Goal: Task Accomplishment & Management: Complete application form

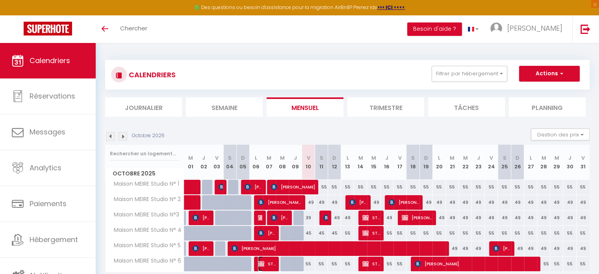
click at [270, 261] on span "STE PKF ARSILON" at bounding box center [267, 263] width 18 height 15
select select "OK"
select select "0"
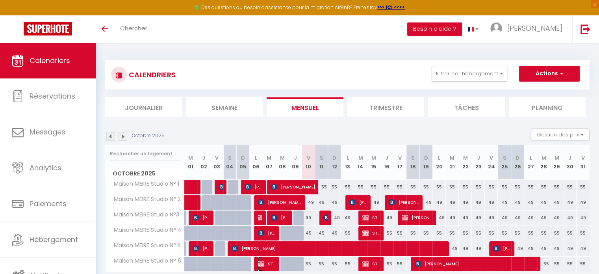
select select "1"
select select
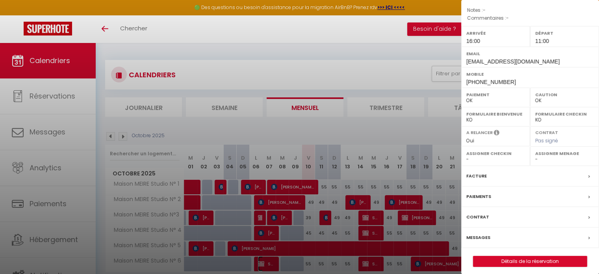
scroll to position [92, 0]
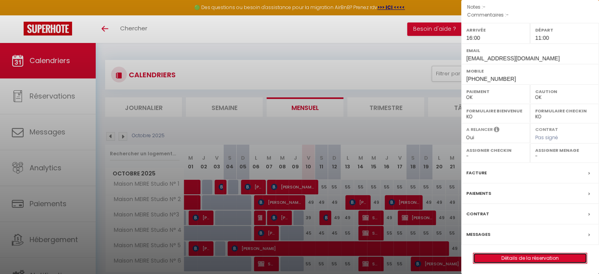
click at [509, 256] on link "Détails de la réservation" at bounding box center [529, 258] width 113 height 10
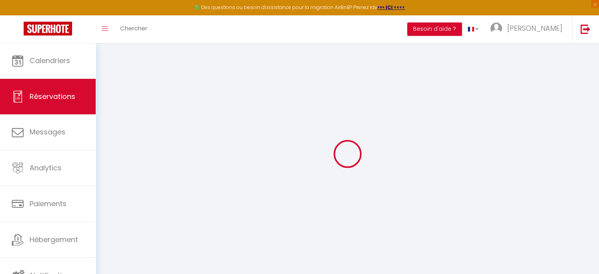
select select
checkbox input "false"
select select
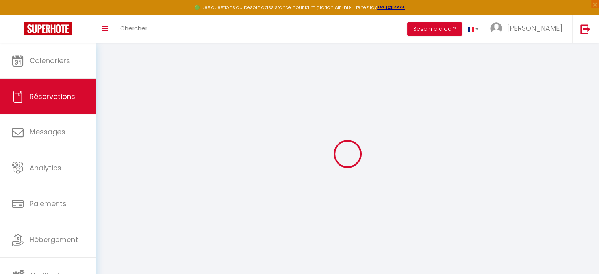
checkbox input "false"
select select
checkbox input "false"
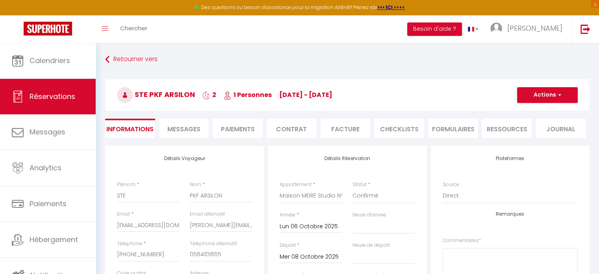
select select
checkbox input "false"
select select "16:00"
select select "11:00"
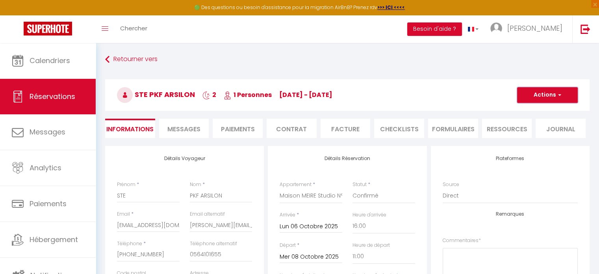
click at [549, 93] on button "Actions" at bounding box center [547, 95] width 61 height 16
drag, startPoint x: 524, startPoint y: 122, endPoint x: 242, endPoint y: 218, distance: 296.9
click at [524, 122] on link "Dupliquer" at bounding box center [539, 122] width 62 height 10
select select
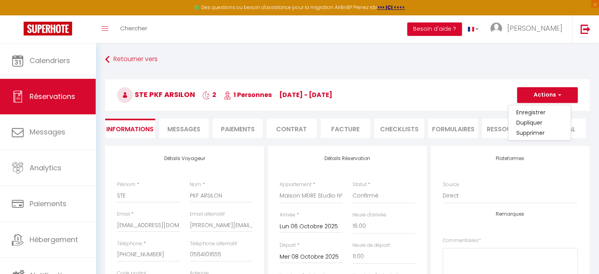
select select
checkbox input "false"
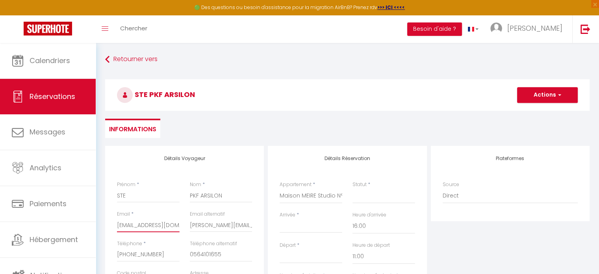
click at [117, 221] on input "[EMAIL_ADDRESS][DOMAIN_NAME]" at bounding box center [148, 225] width 63 height 14
type input "[EMAIL_ADDRESS][DOMAIN_NAME]"
select select
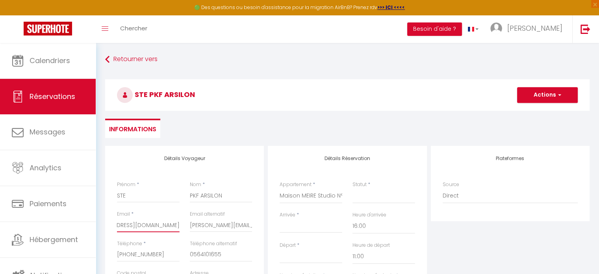
select select
checkbox input "false"
type input "MELANY.CATUS@PKF-ARSILON.C"
select select
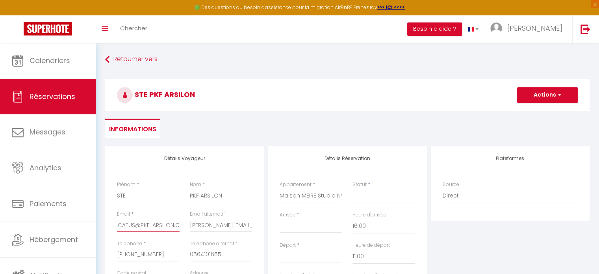
select select
checkbox input "false"
type input "MELANY.CATUS@PKF-ARSILON."
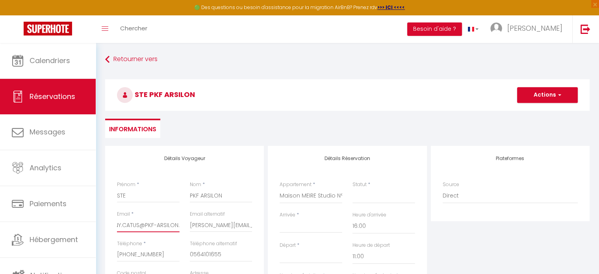
select select
checkbox input "false"
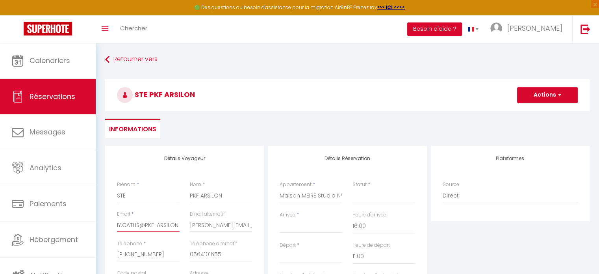
type input "MELANY.CATUS@PKF-ARSILON"
select select
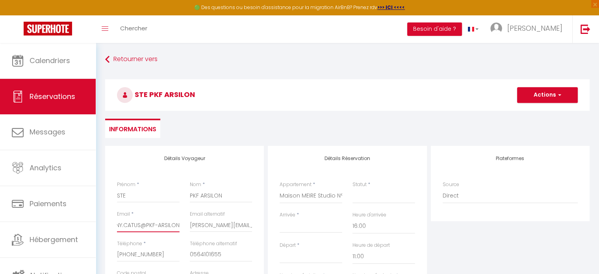
checkbox input "false"
type input "MELANY.CATUS@PKF-ARSILO"
select select
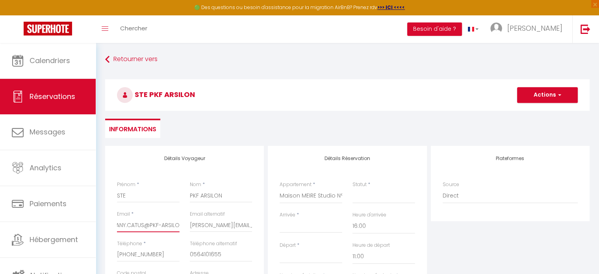
select select
checkbox input "false"
type input "MELANY.CATUS@PKF-ARSIL"
select select
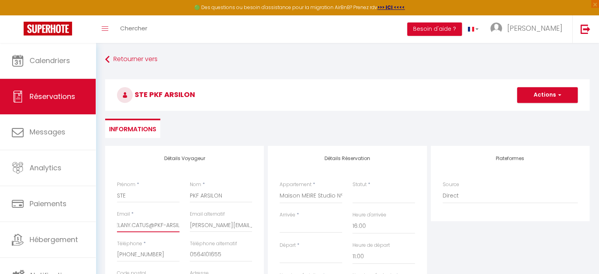
select select
checkbox input "false"
type input "MELANY.CATUS@PKF-ARSI"
select select
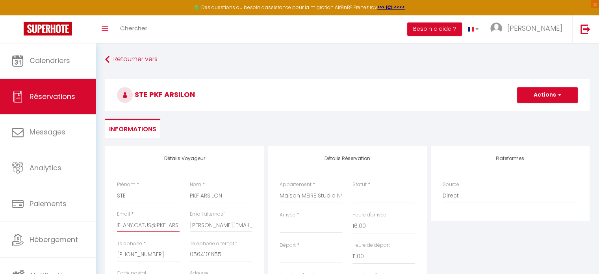
select select
checkbox input "false"
type input "MELANY.CATUS@PKF-ARS"
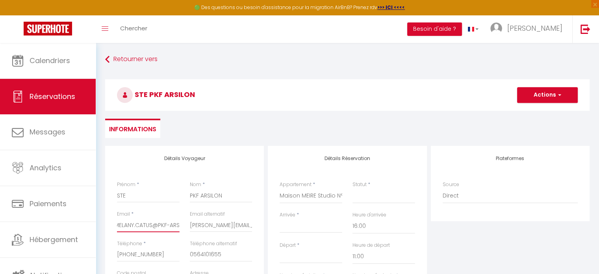
select select
checkbox input "false"
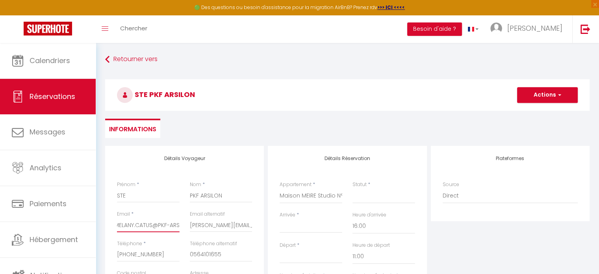
type input "MELANY.CATUS@PKF-AR"
select select
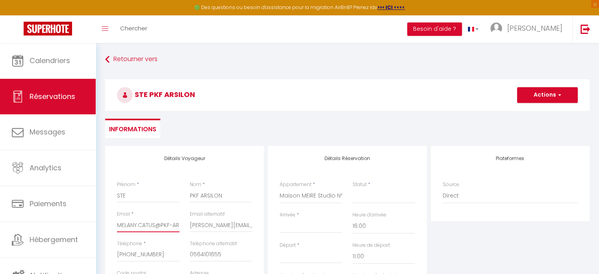
checkbox input "false"
type input "MELANY.CATUS@PKF-A"
select select
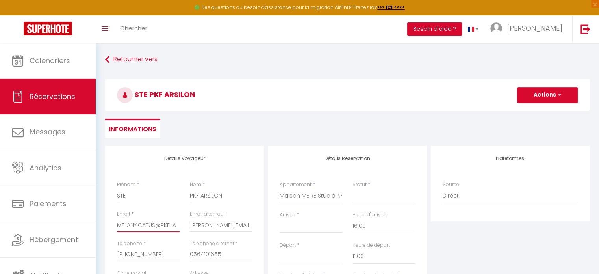
select select
checkbox input "false"
type input "MELANY.CATUS@PKF-"
select select
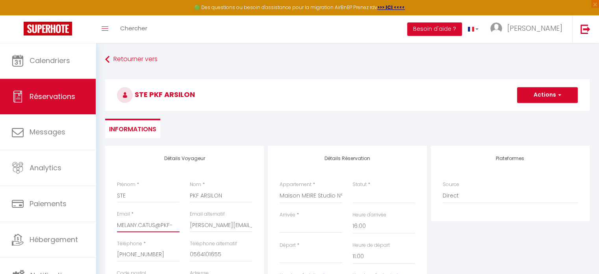
select select
checkbox input "false"
type input "MELANY.CATUS@PKF"
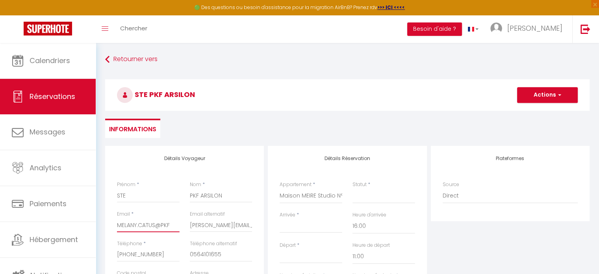
select select
checkbox input "false"
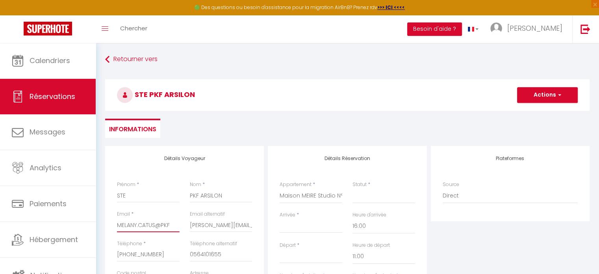
type input "MELANY.CATUS@PK"
select select
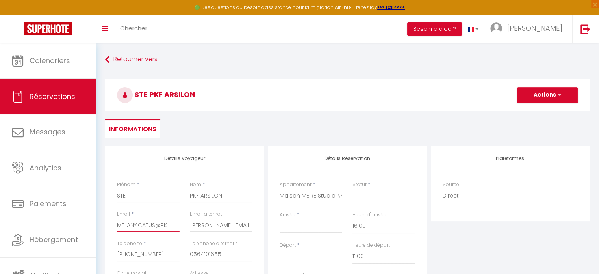
checkbox input "false"
type input "MELANY.CATUS@P"
select select
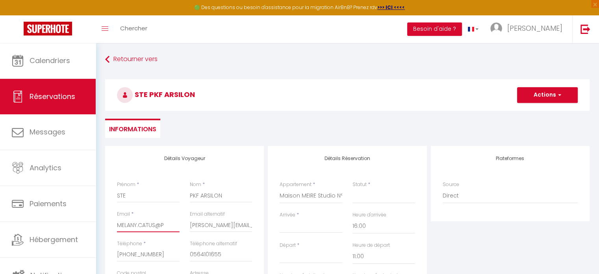
select select
checkbox input "false"
type input "MELANY.CATUS@"
select select
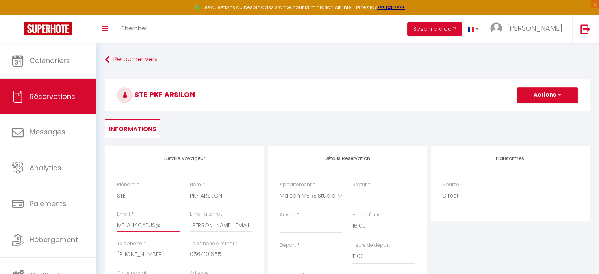
select select
checkbox input "false"
type input "MELANY.CATUS"
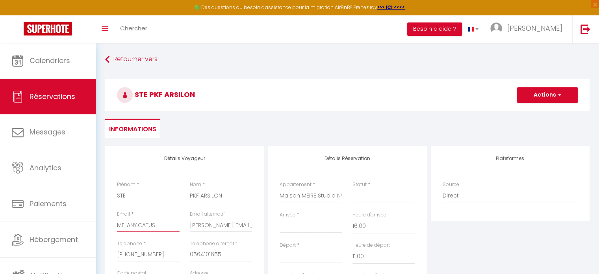
select select
checkbox input "false"
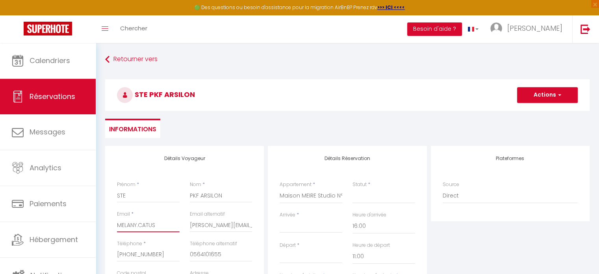
type input "MELANY.CATU"
select select
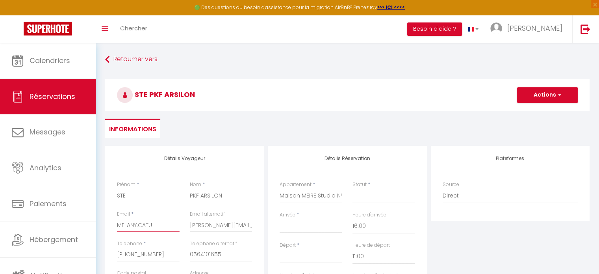
checkbox input "false"
type input "[DOMAIN_NAME]"
select select
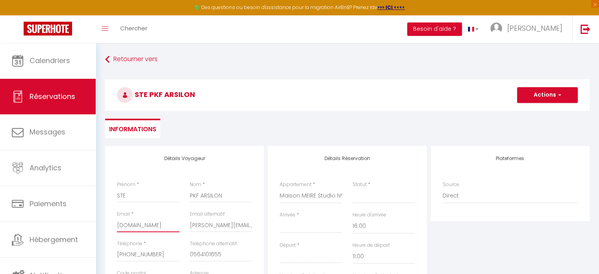
select select
checkbox input "false"
type input "[DOMAIN_NAME]"
select select
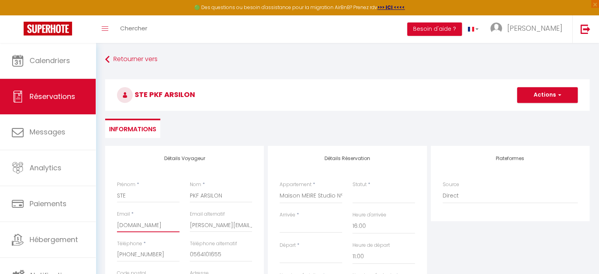
select select
checkbox input "false"
type input "MELANY.C"
select select
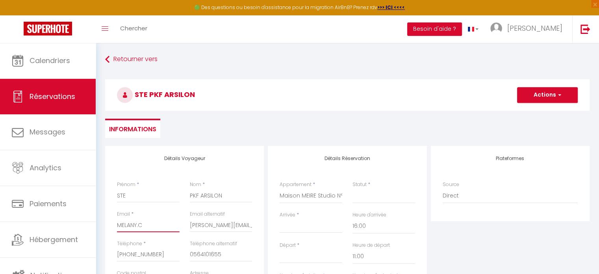
select select
checkbox input "false"
type input "MELANY."
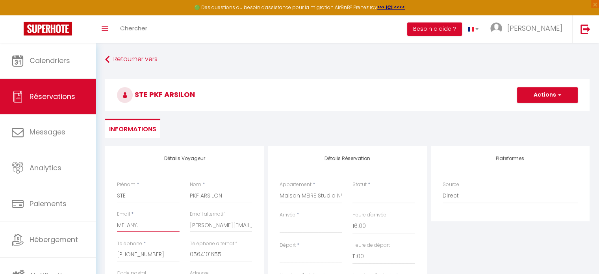
select select
checkbox input "false"
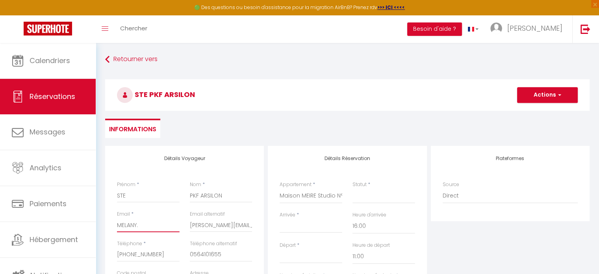
type input "MELANY"
select select
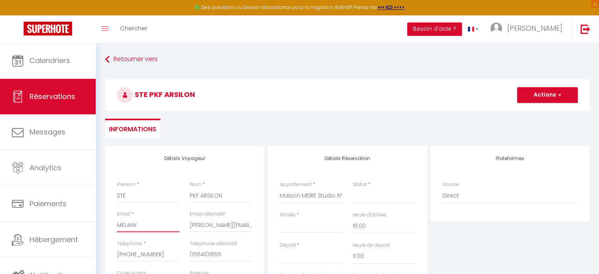
checkbox input "false"
type input "MELAN"
select select
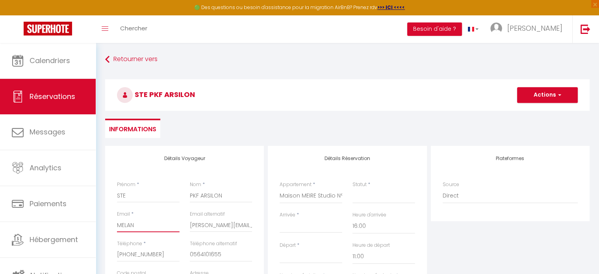
select select
checkbox input "false"
type input "MELA"
select select
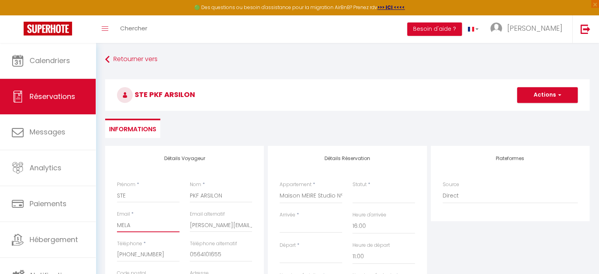
select select
checkbox input "false"
type input "MEL"
select select
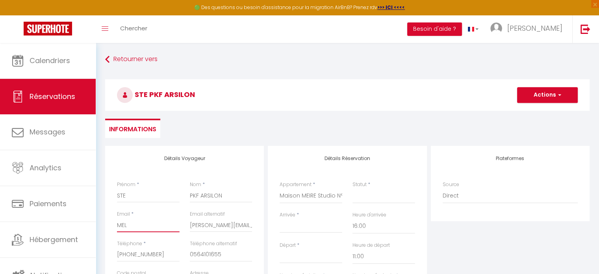
select select
checkbox input "false"
type input "ME"
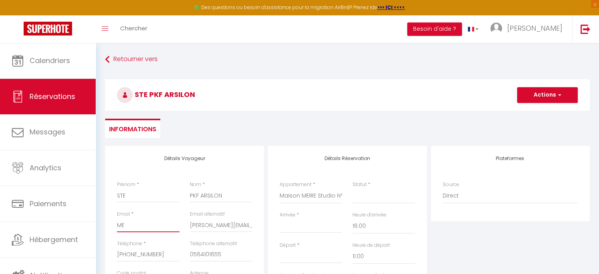
select select
checkbox input "false"
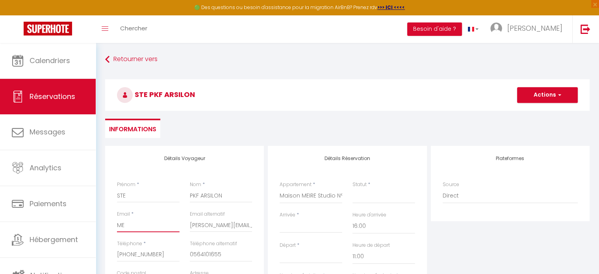
type input "M"
select select
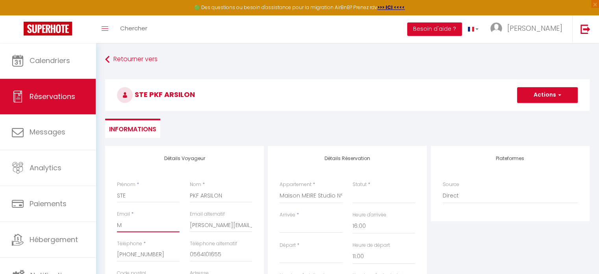
checkbox input "false"
select select
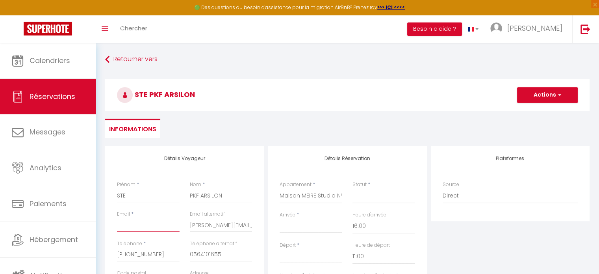
checkbox input "false"
click at [190, 223] on input "[PERSON_NAME][EMAIL_ADDRESS][DOMAIN_NAME]" at bounding box center [221, 225] width 63 height 14
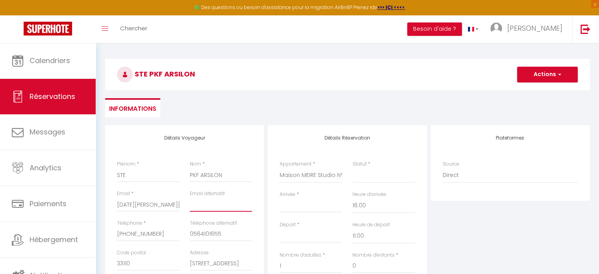
scroll to position [39, 0]
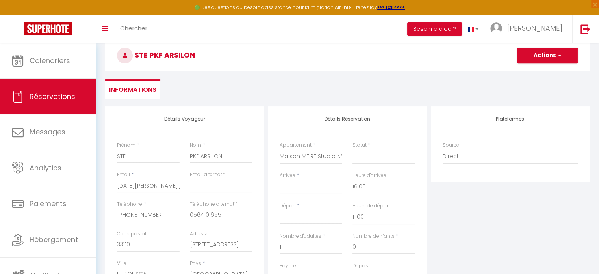
click at [157, 213] on input "[PHONE_NUMBER]" at bounding box center [148, 215] width 63 height 14
click at [223, 213] on input "0564101655" at bounding box center [221, 215] width 63 height 14
click at [136, 246] on input "33110" at bounding box center [148, 244] width 63 height 14
click at [190, 243] on input "[STREET_ADDRESS]" at bounding box center [221, 244] width 63 height 14
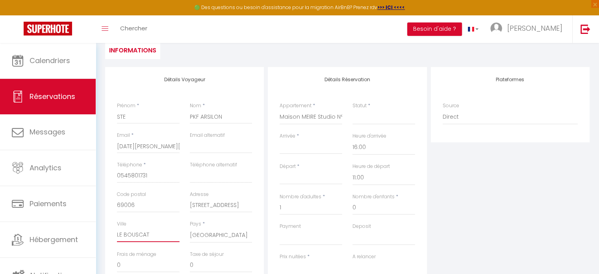
click at [150, 234] on input "LE BOUSCAT" at bounding box center [148, 235] width 63 height 14
click at [197, 146] on input "email" at bounding box center [221, 146] width 63 height 14
click at [291, 149] on input "Arrivée" at bounding box center [310, 147] width 63 height 10
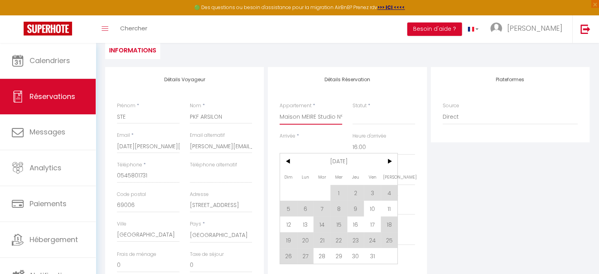
click at [301, 115] on select "Maison MEIRE Studio N° 1 [GEOGRAPHIC_DATA] N° 2 Maison MEIRE Studio N°3 [GEOGRA…" at bounding box center [310, 116] width 63 height 15
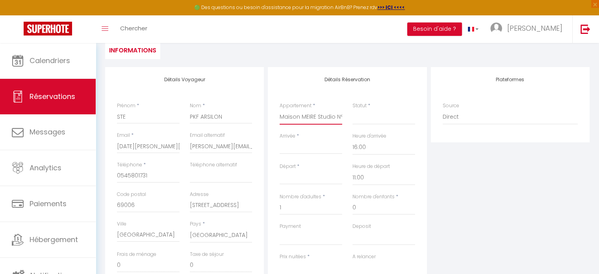
click at [279, 109] on select "Maison MEIRE Studio N° 1 [GEOGRAPHIC_DATA] N° 2 Maison MEIRE Studio N°3 [GEOGRA…" at bounding box center [310, 116] width 63 height 15
click at [306, 147] on input "Arrivée" at bounding box center [310, 147] width 63 height 10
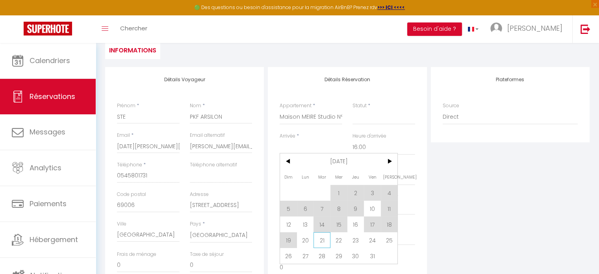
click at [321, 241] on span "21" at bounding box center [321, 240] width 17 height 16
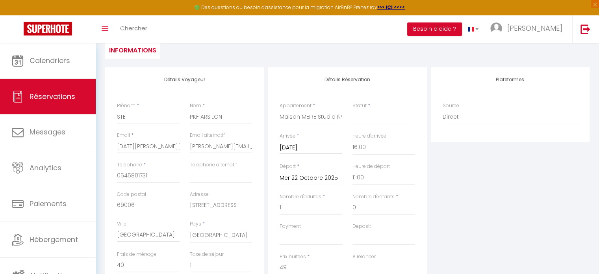
click at [309, 176] on input "Mer 22 Octobre 2025" at bounding box center [310, 178] width 63 height 10
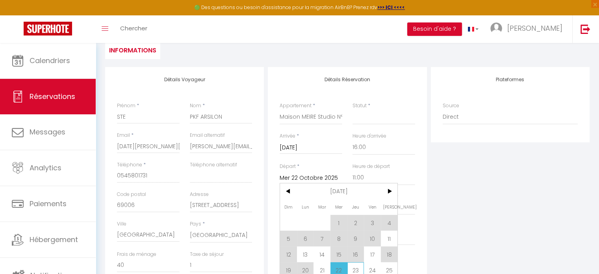
click at [353, 266] on span "23" at bounding box center [355, 270] width 17 height 16
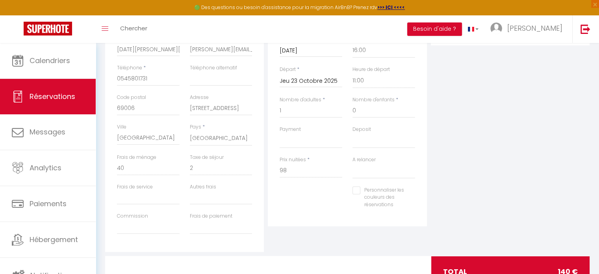
scroll to position [130, 0]
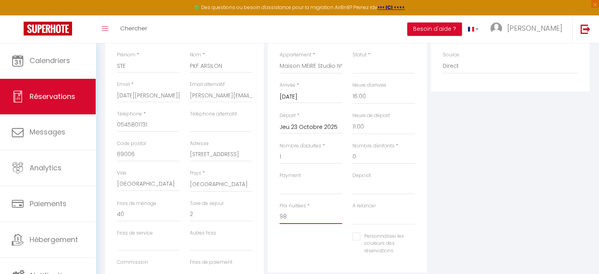
click at [290, 212] on input "98" at bounding box center [310, 216] width 63 height 14
click at [144, 218] on input "0" at bounding box center [148, 214] width 63 height 14
click at [368, 186] on select "OK KO" at bounding box center [383, 186] width 63 height 15
click at [352, 179] on select "OK KO" at bounding box center [383, 186] width 63 height 15
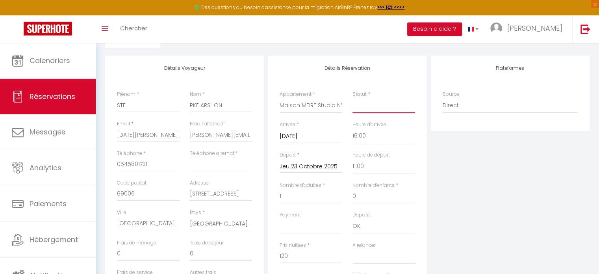
click at [365, 107] on select "Confirmé Non Confirmé [PERSON_NAME] par le voyageur No Show Request" at bounding box center [383, 105] width 63 height 15
click at [352, 98] on select "Confirmé Non Confirmé [PERSON_NAME] par le voyageur No Show Request" at bounding box center [383, 105] width 63 height 15
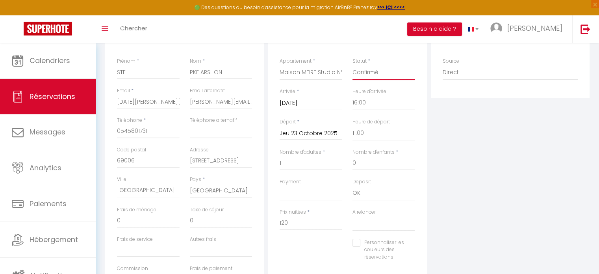
scroll to position [0, 0]
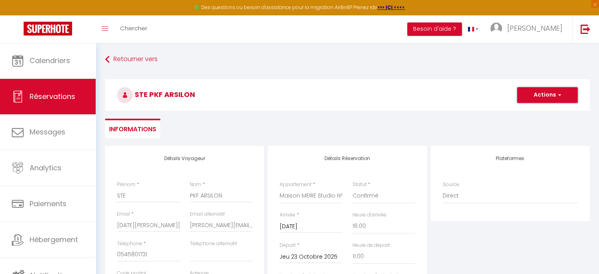
click at [540, 93] on button "Actions" at bounding box center [547, 95] width 61 height 16
click at [522, 110] on link "Enregistrer" at bounding box center [539, 112] width 62 height 10
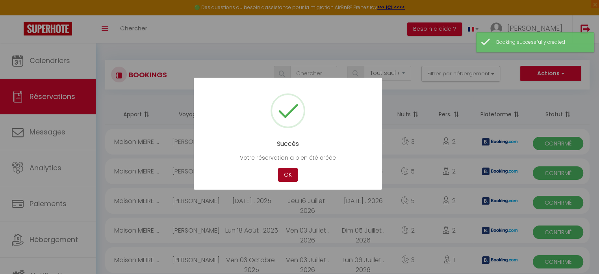
click at [286, 171] on button "OK" at bounding box center [288, 175] width 20 height 14
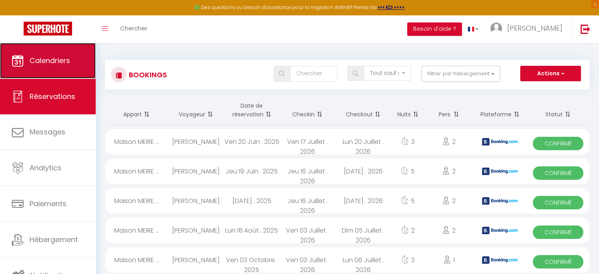
click at [54, 58] on span "Calendriers" at bounding box center [50, 61] width 41 height 10
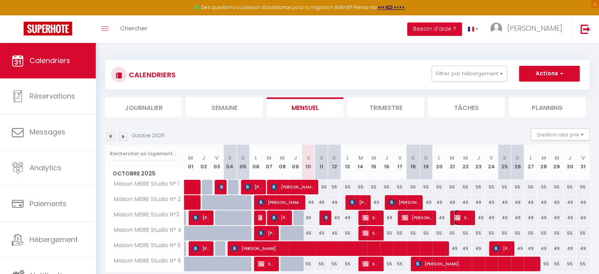
click at [467, 219] on span "STE PKF ARSILON" at bounding box center [462, 217] width 17 height 15
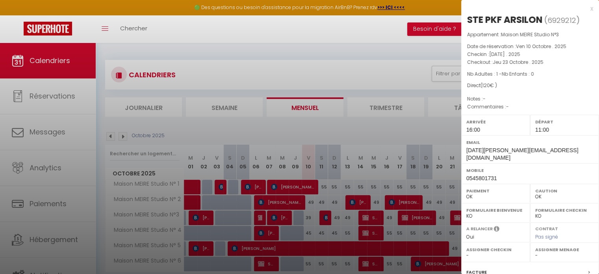
click at [268, 80] on div at bounding box center [299, 137] width 599 height 274
